Goal: Information Seeking & Learning: Learn about a topic

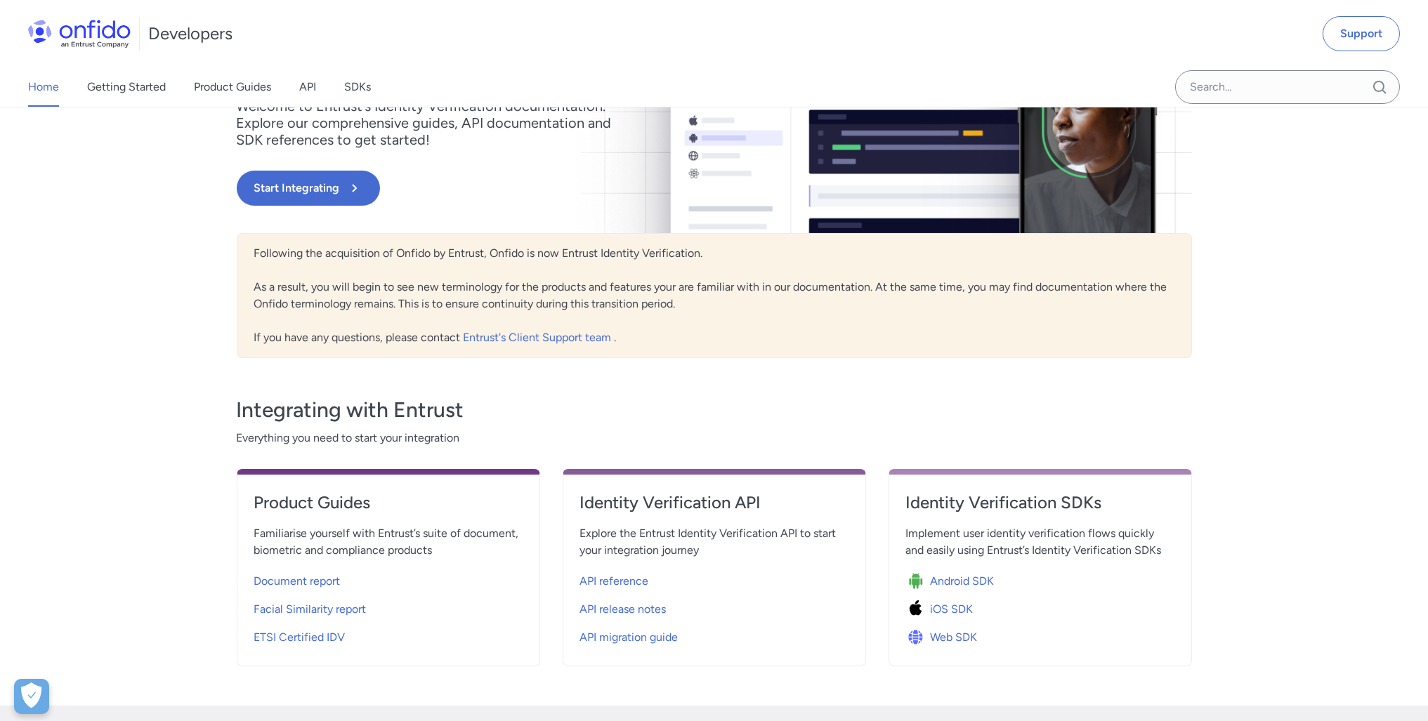
scroll to position [351, 0]
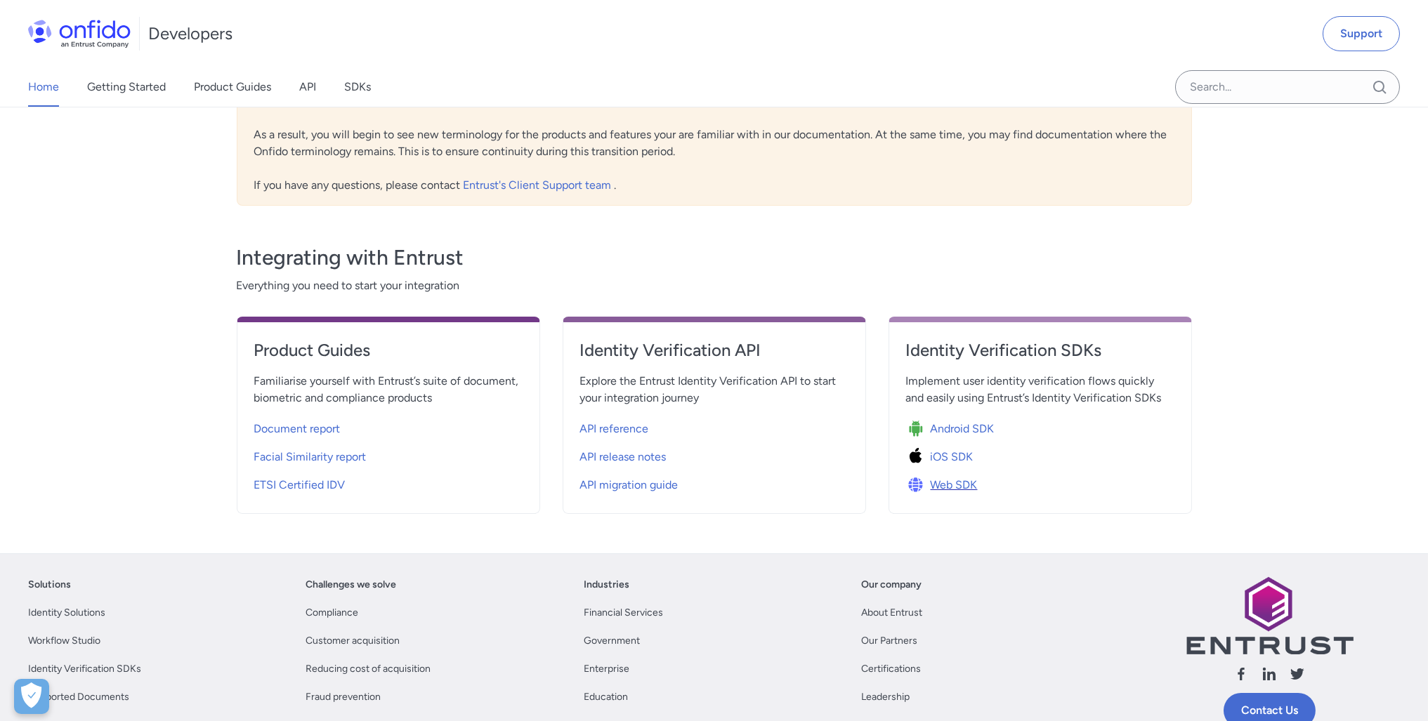
click at [946, 487] on span "Web SDK" at bounding box center [954, 485] width 47 height 17
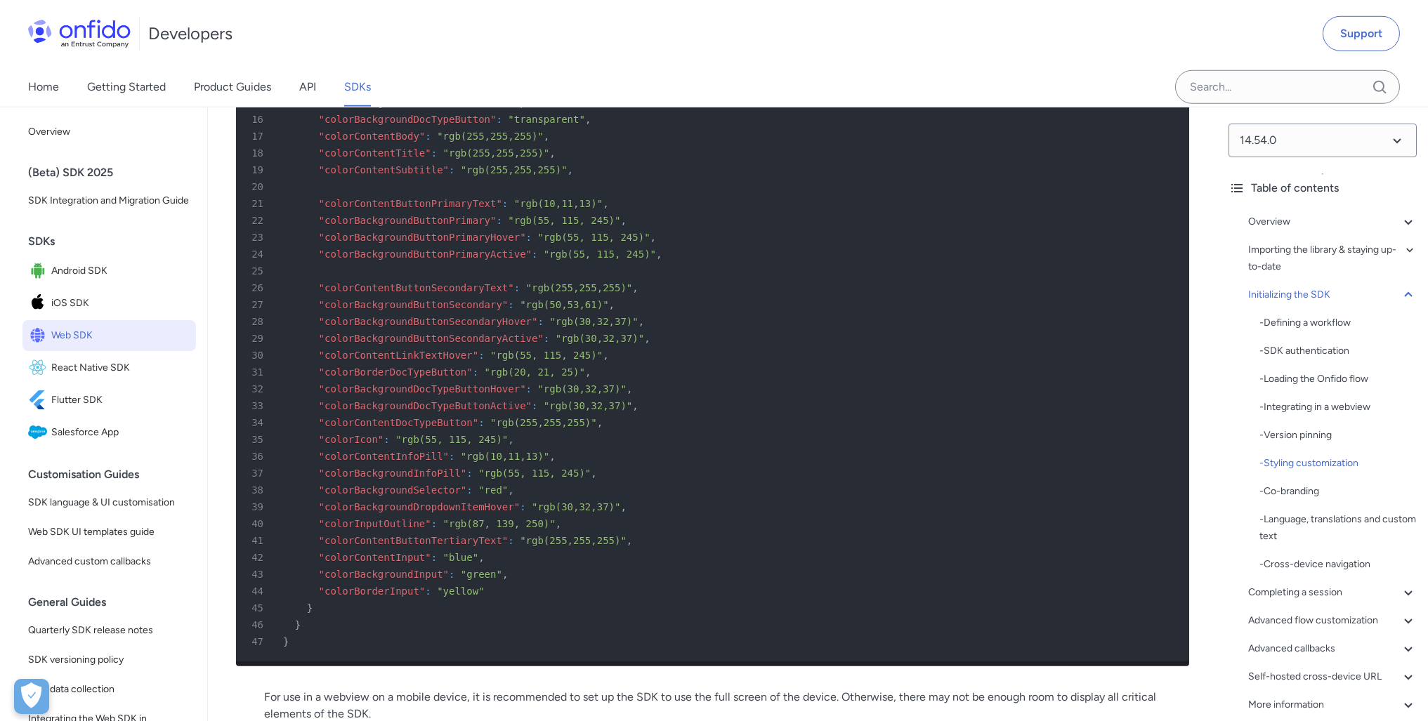
scroll to position [4987, 0]
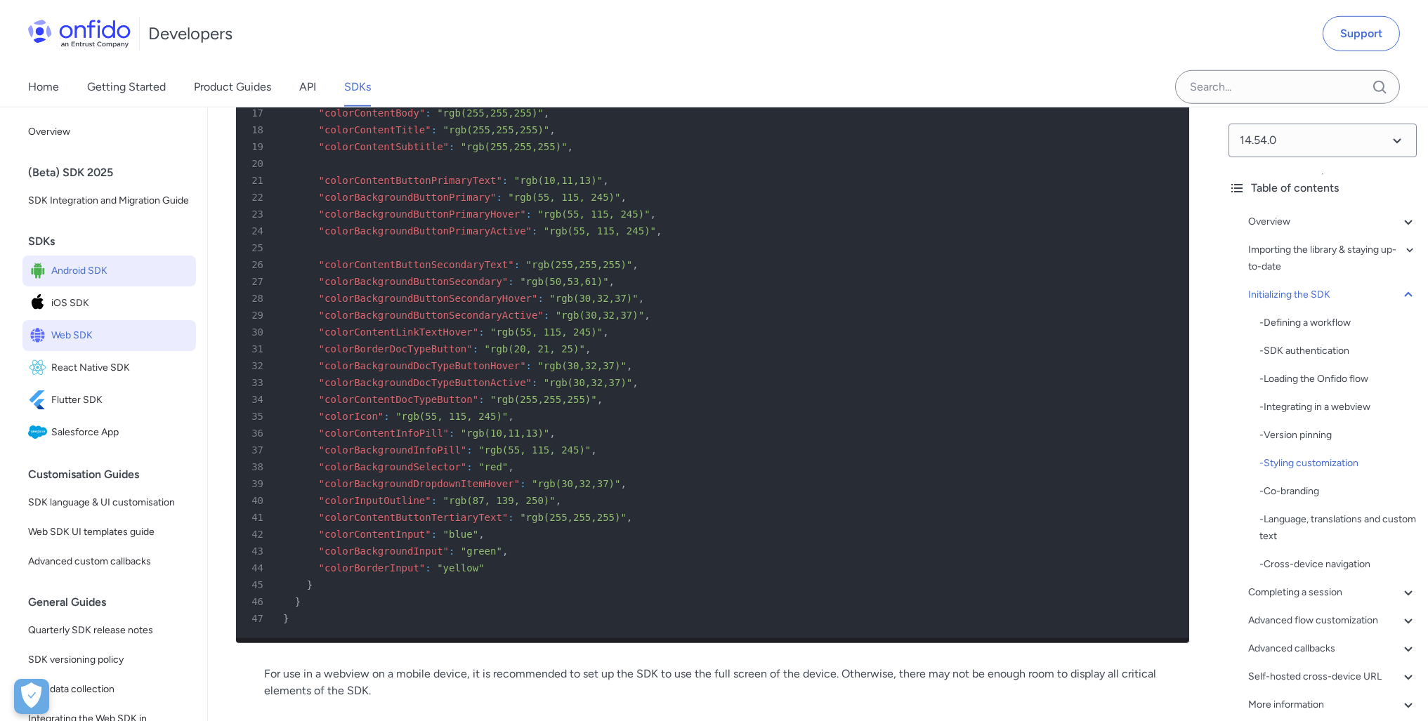
click at [104, 281] on span "Android SDK" at bounding box center [120, 271] width 139 height 20
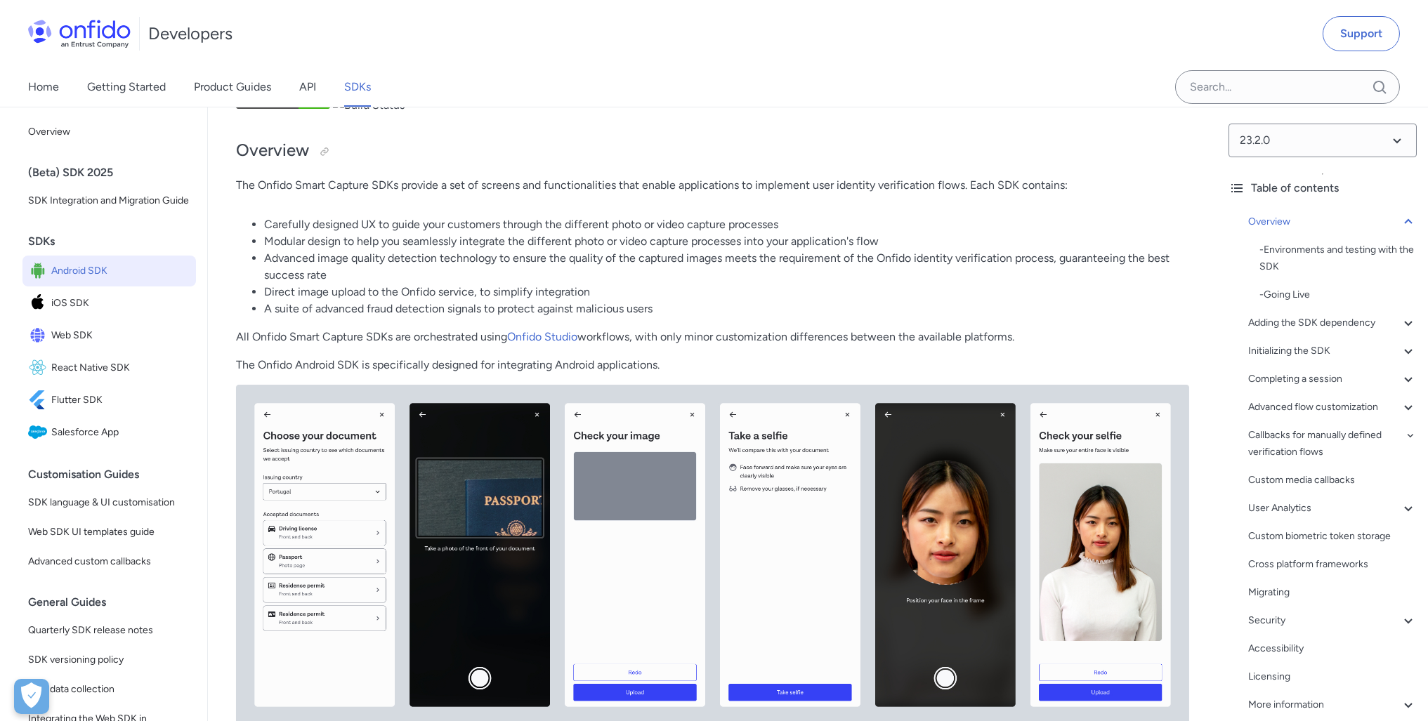
scroll to position [211, 0]
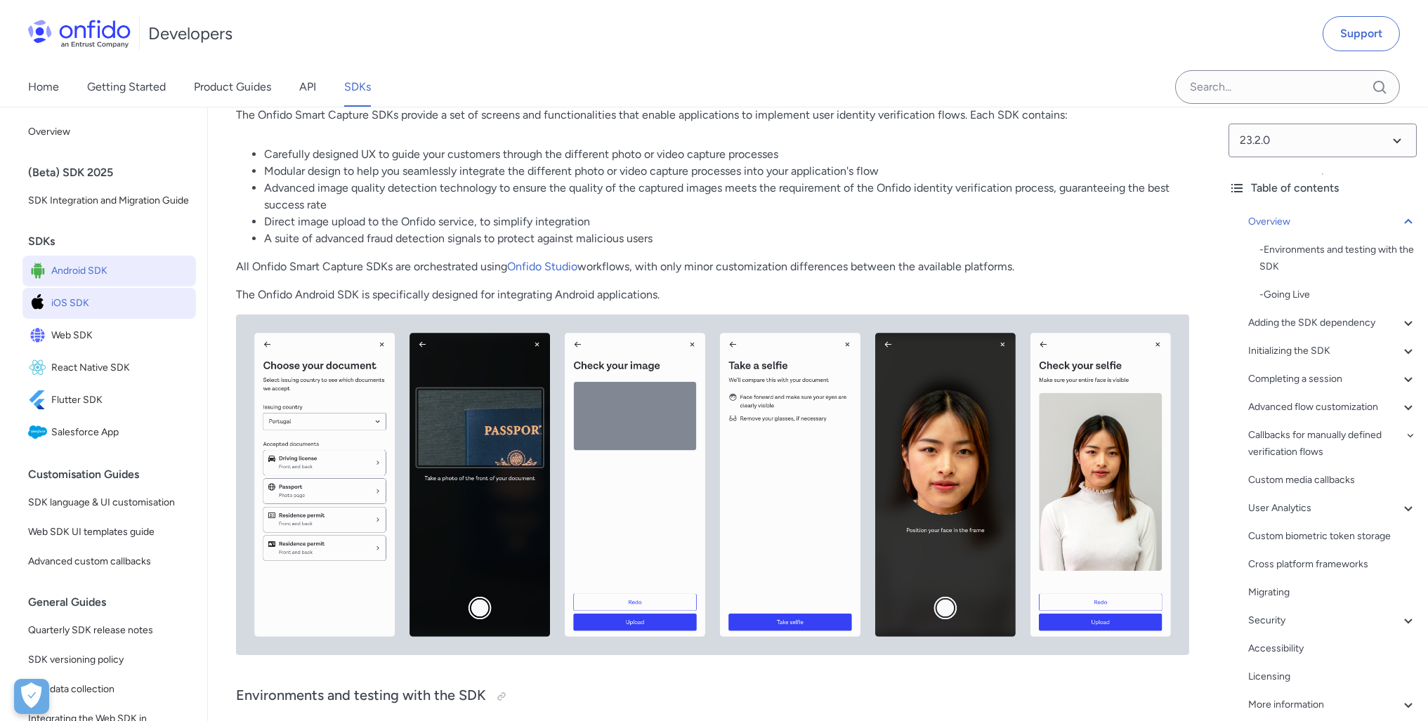
click at [60, 313] on span "iOS SDK" at bounding box center [120, 304] width 139 height 20
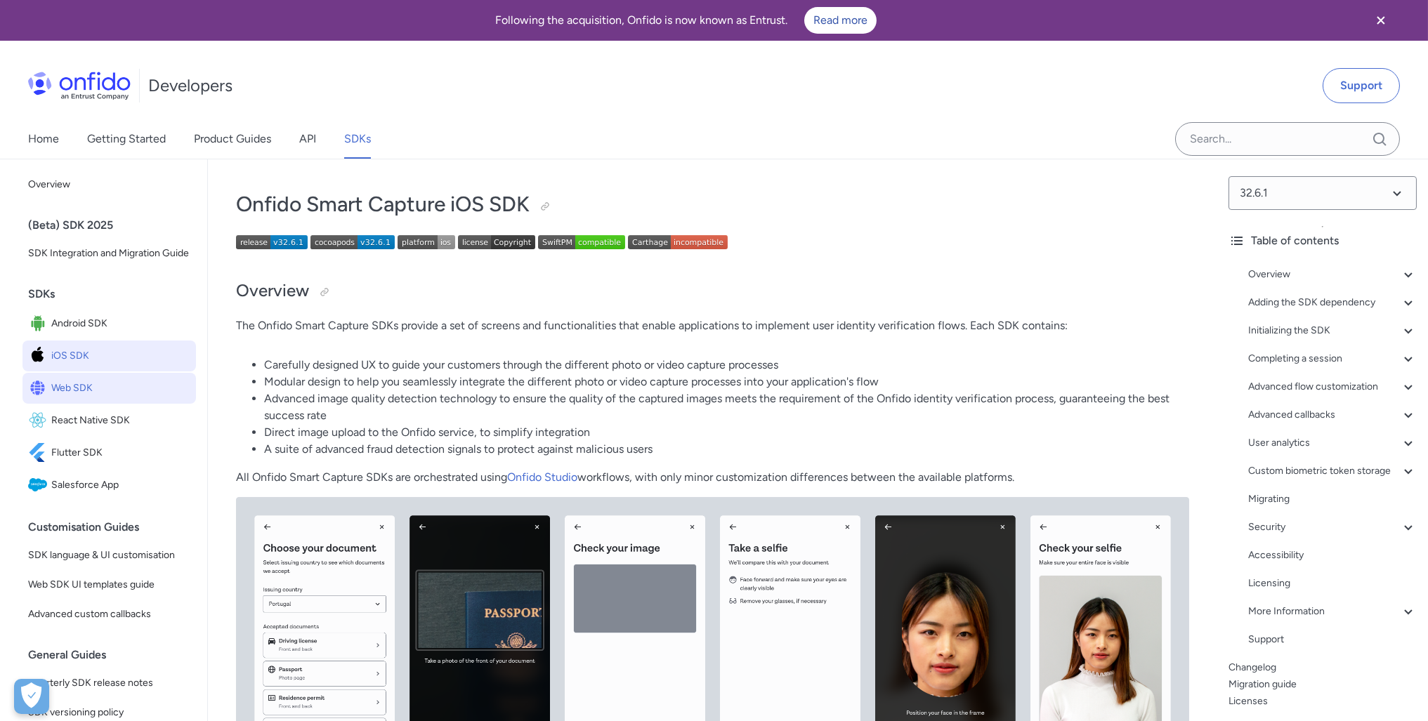
click at [106, 398] on span "Web SDK" at bounding box center [120, 389] width 139 height 20
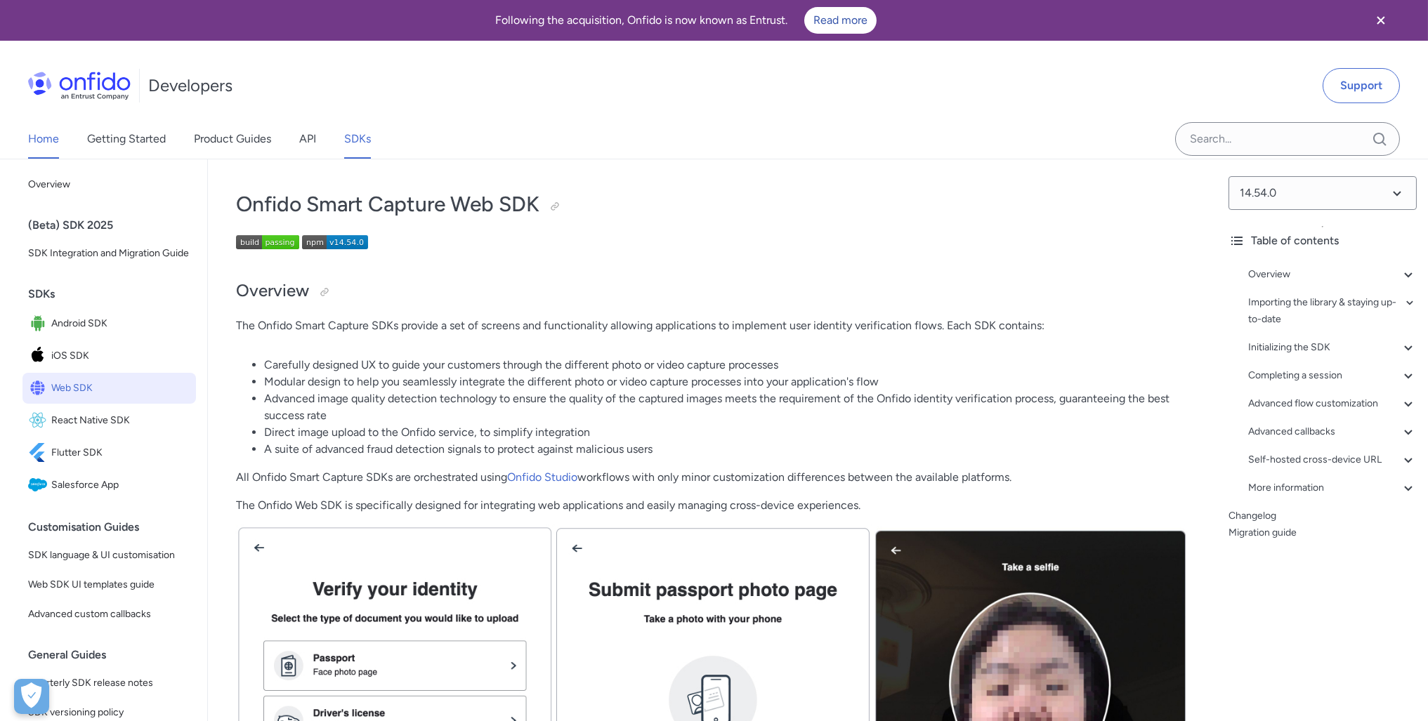
click at [41, 136] on link "Home" at bounding box center [43, 138] width 31 height 39
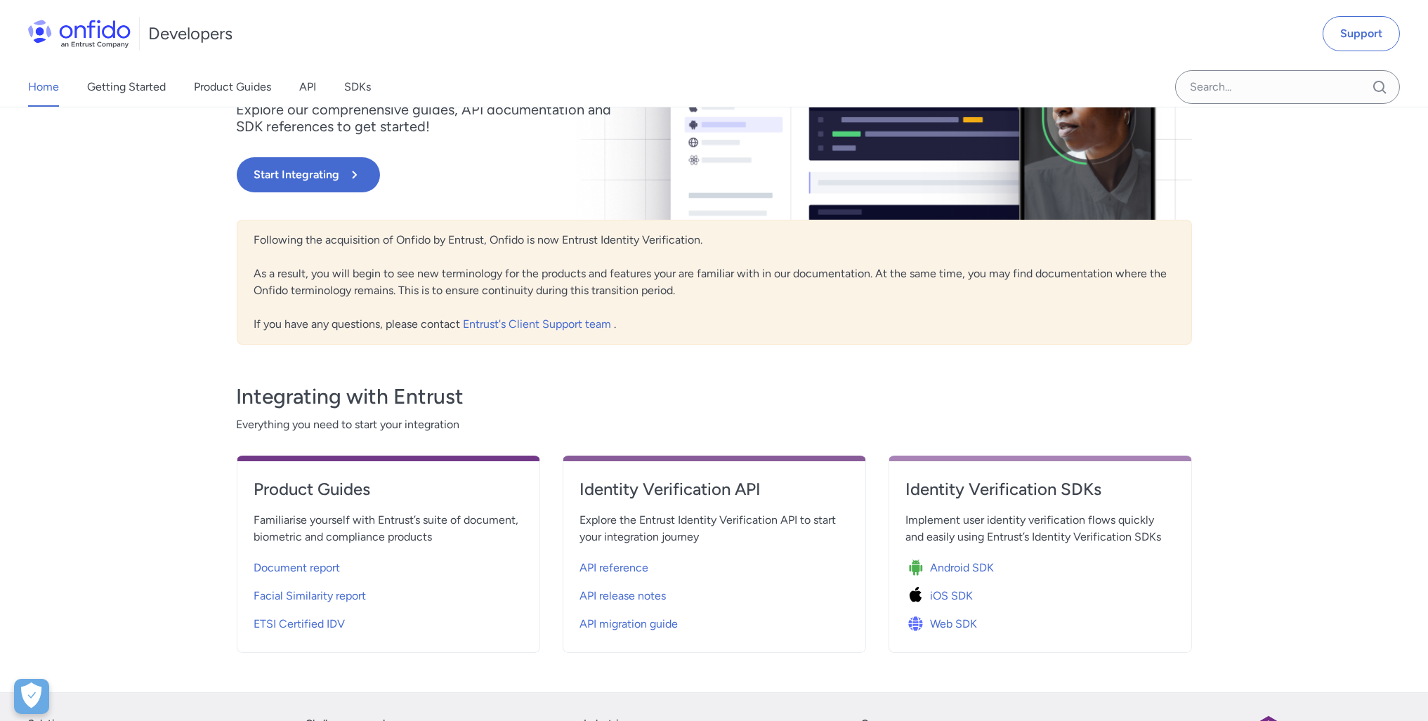
scroll to position [140, 0]
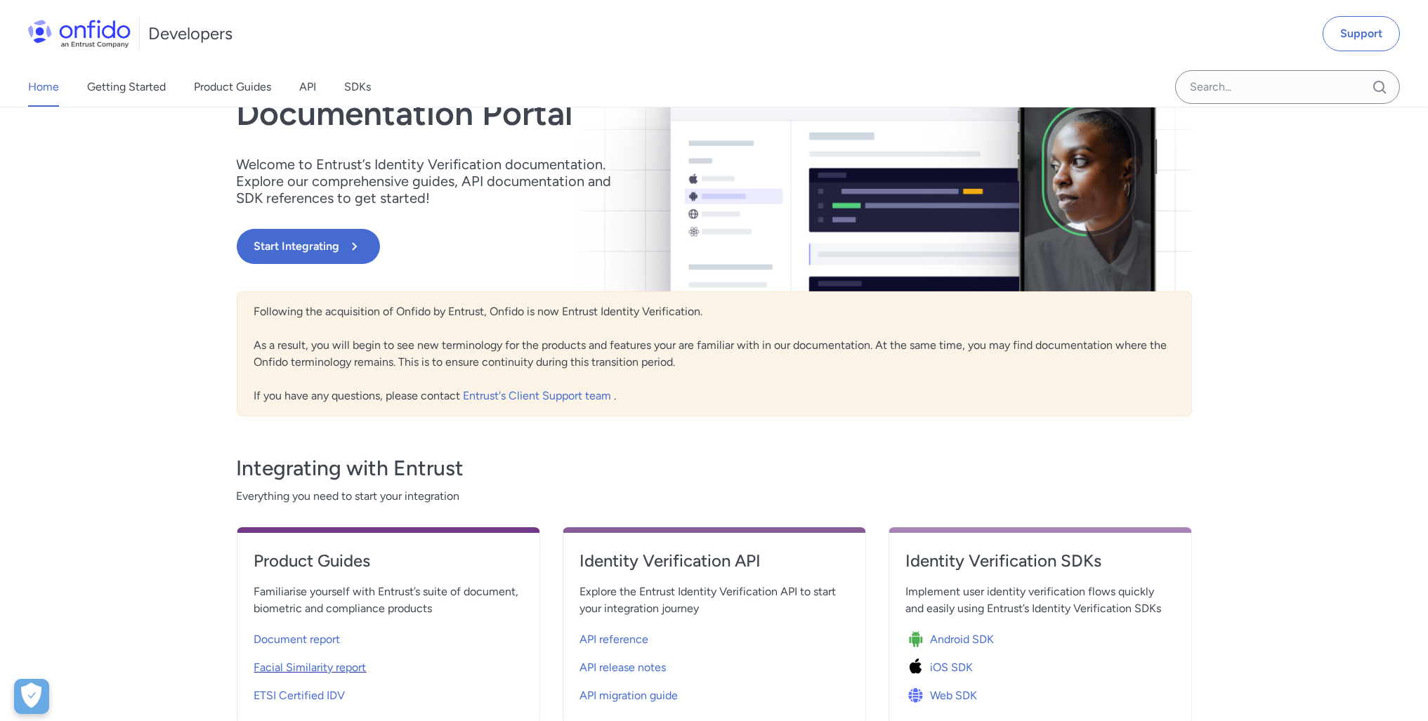
click at [333, 665] on span "Facial Similarity report" at bounding box center [310, 668] width 112 height 17
